Goal: Obtain resource: Obtain resource

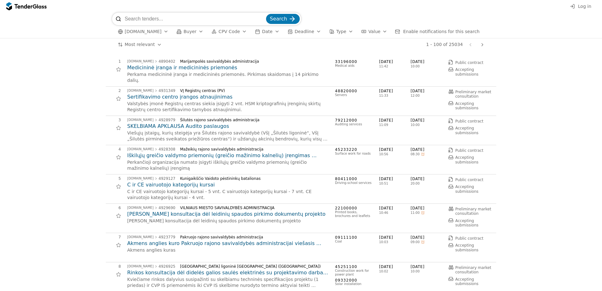
click at [148, 19] on input "search" at bounding box center [195, 19] width 140 height 13
type input "matavimai"
click at [266, 14] on button "Search" at bounding box center [283, 19] width 34 height 10
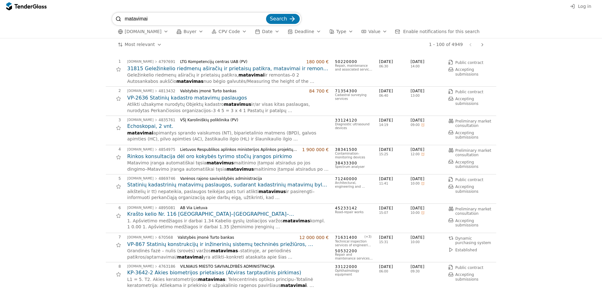
click at [203, 96] on h2 "VP-2636 Statinių kadastro matavimų paslaugos" at bounding box center [227, 97] width 201 height 7
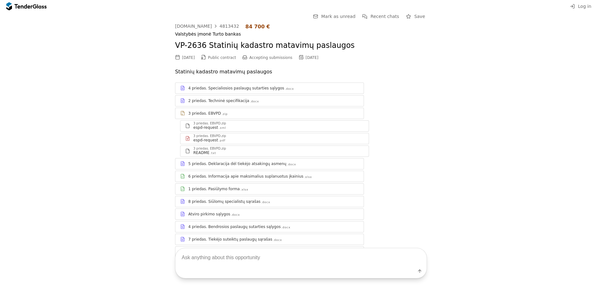
click at [210, 91] on div "4 priedas. Specialiosios paslaugų sutarties sąlygos" at bounding box center [236, 88] width 96 height 5
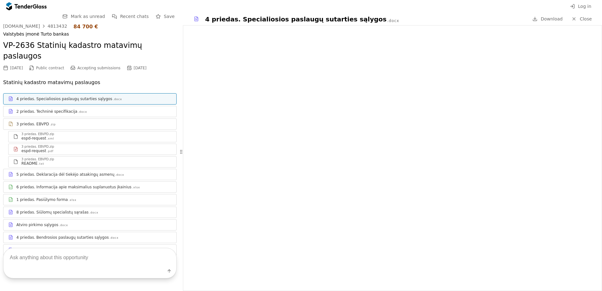
click at [49, 109] on div "2 priedas. Techninė specifikacija" at bounding box center [46, 111] width 61 height 5
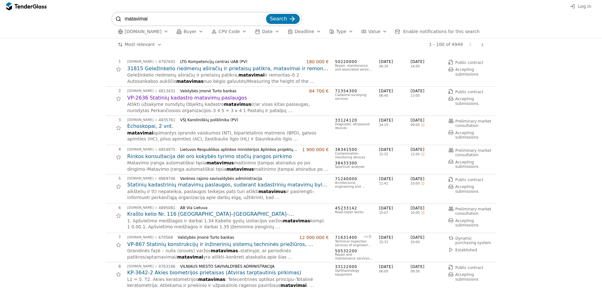
click at [202, 184] on h2 "Statinių kadastrinių matavimų paslaugos, sudarant kadastrinių matavimų bylas ir…" at bounding box center [227, 184] width 201 height 7
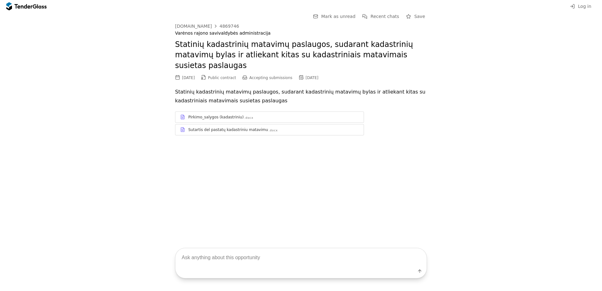
click at [214, 115] on div "Pirkimo_salygos (kadastriniu)" at bounding box center [215, 117] width 55 height 5
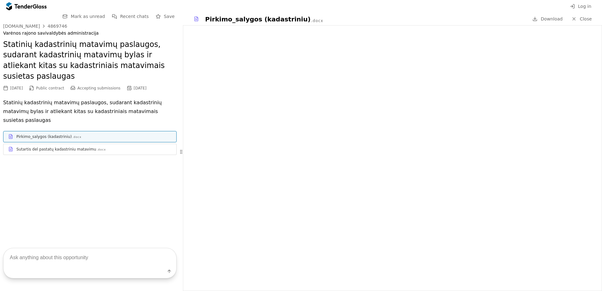
click at [59, 147] on div "Sutartis del pastatų kadastriniu matavimu" at bounding box center [56, 149] width 80 height 5
